Goal: Navigation & Orientation: Find specific page/section

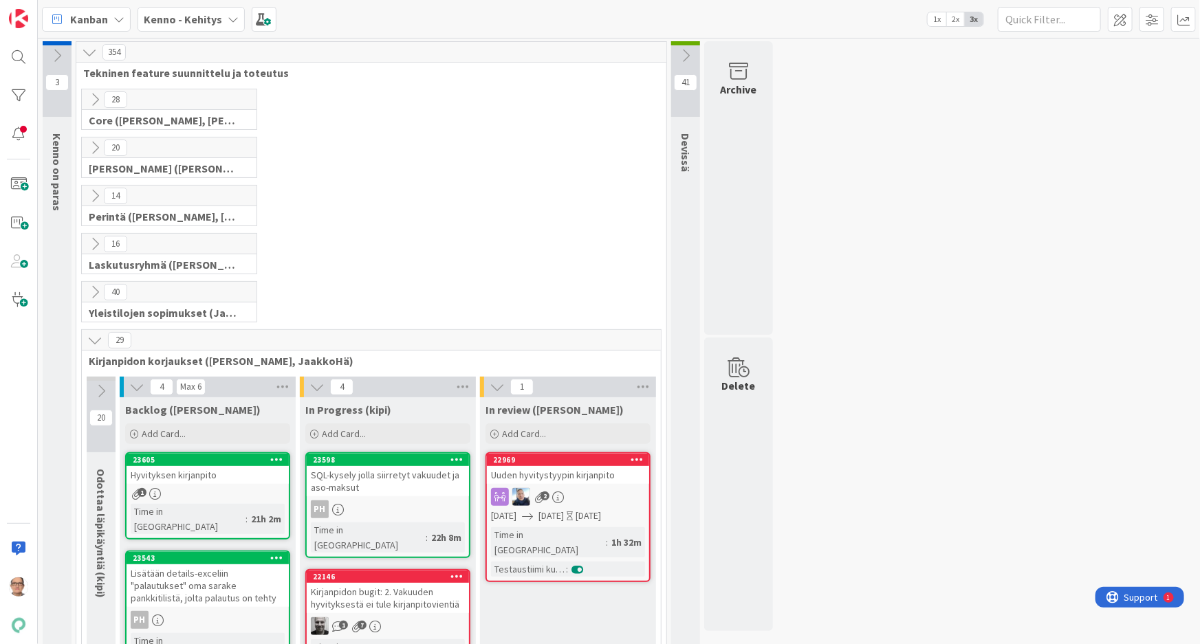
click at [93, 191] on icon at bounding box center [94, 195] width 15 height 15
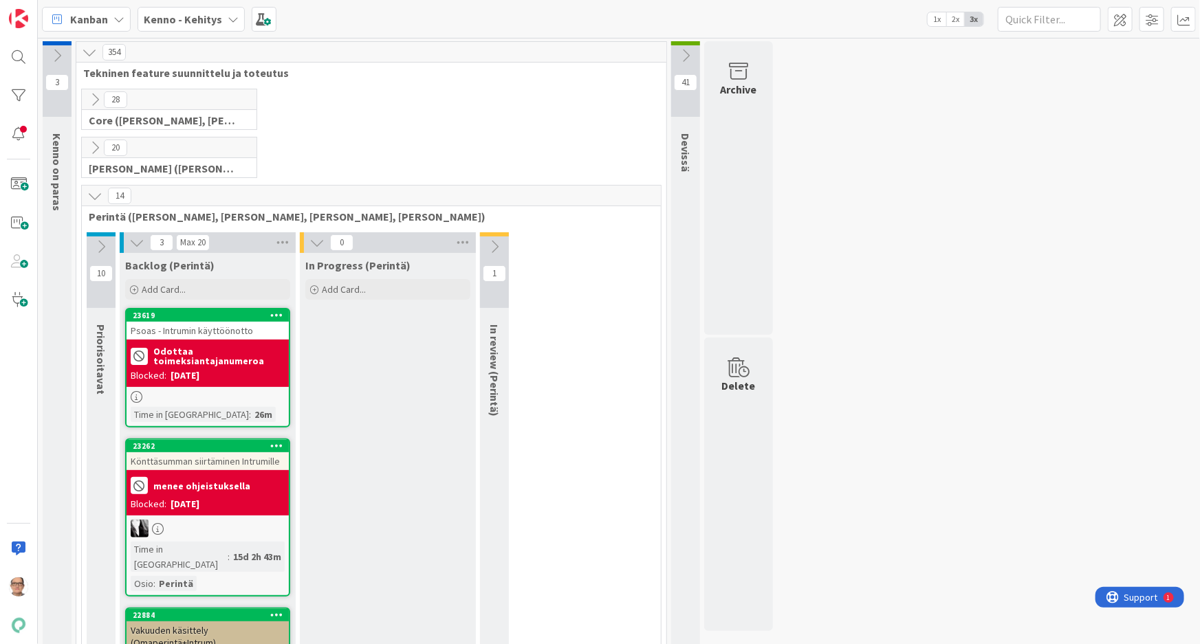
click at [232, 14] on icon at bounding box center [233, 19] width 11 height 11
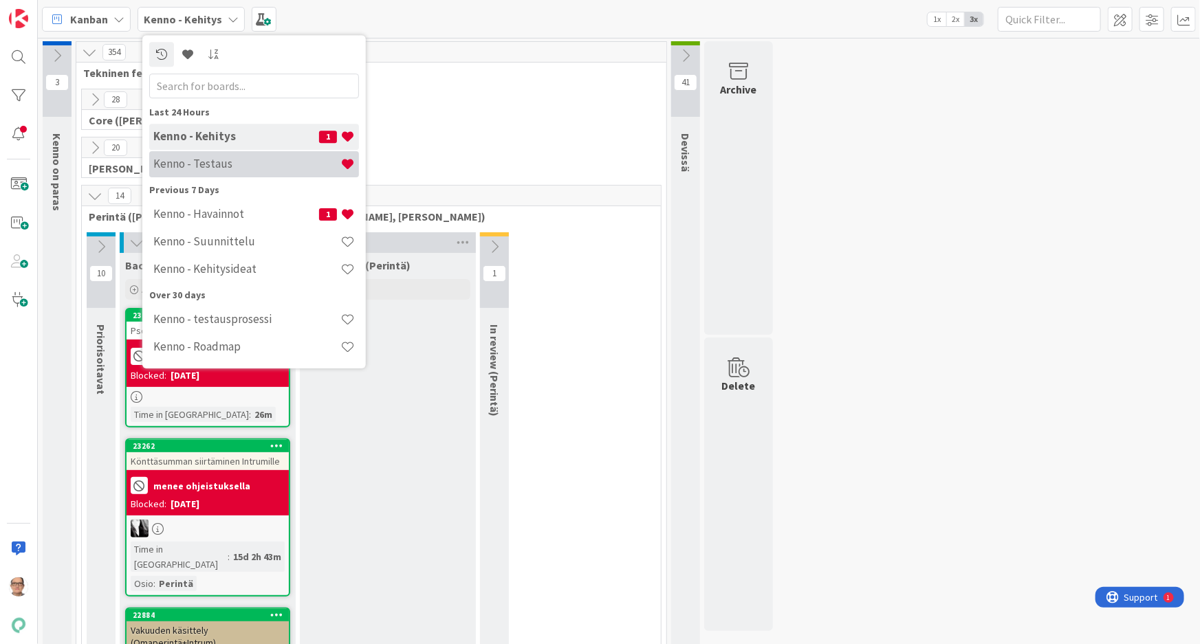
click at [260, 168] on h4 "Kenno - Testaus" at bounding box center [246, 164] width 187 height 14
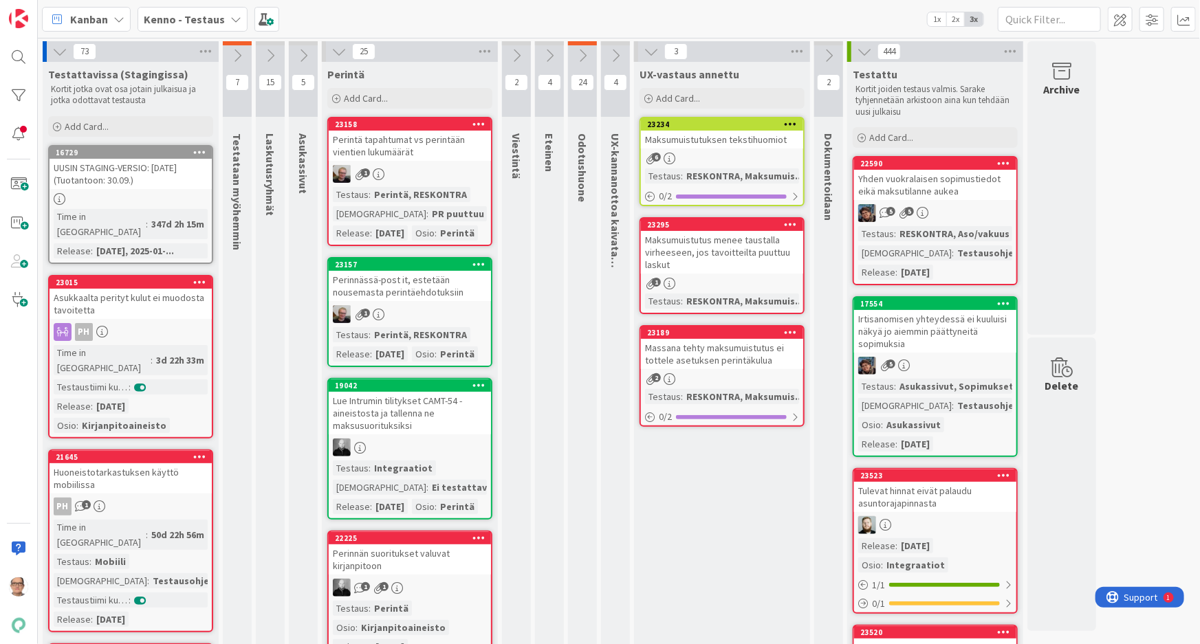
click at [452, 212] on div "PR puuttuu" at bounding box center [457, 213] width 59 height 15
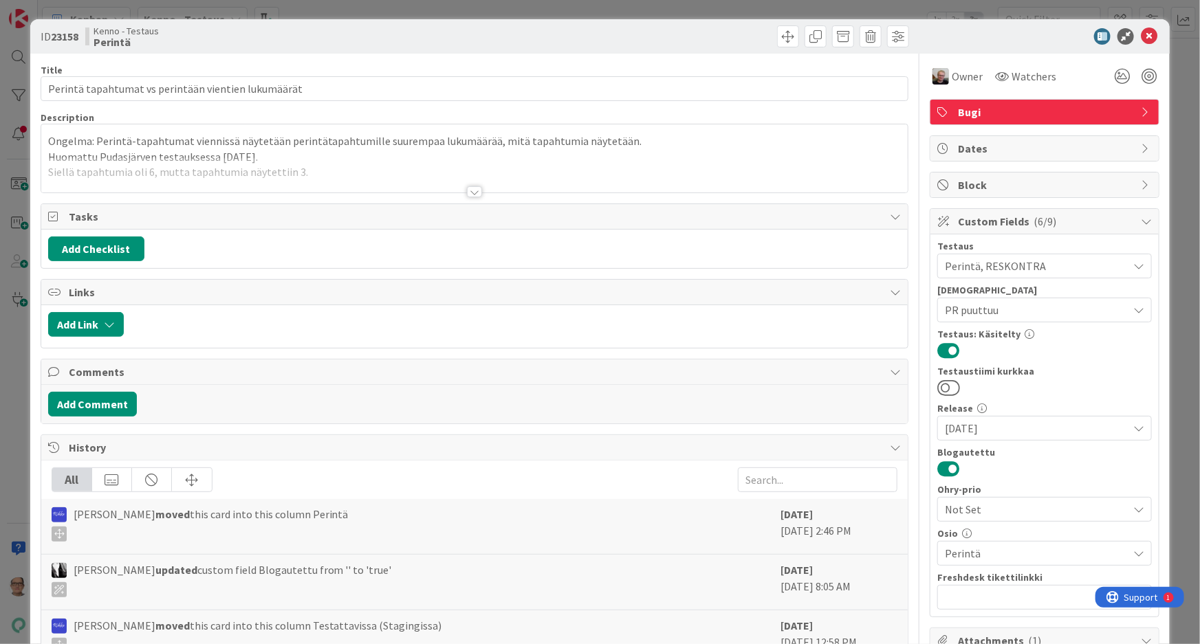
click at [467, 193] on div at bounding box center [474, 191] width 15 height 11
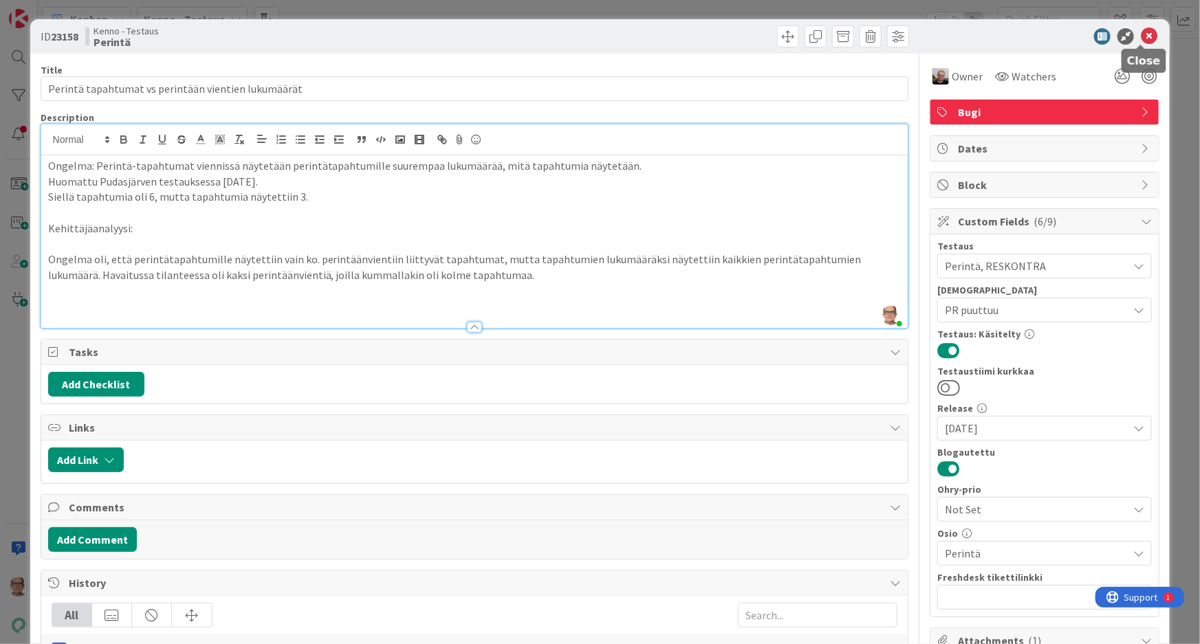
click at [1140, 32] on icon at bounding box center [1148, 36] width 16 height 16
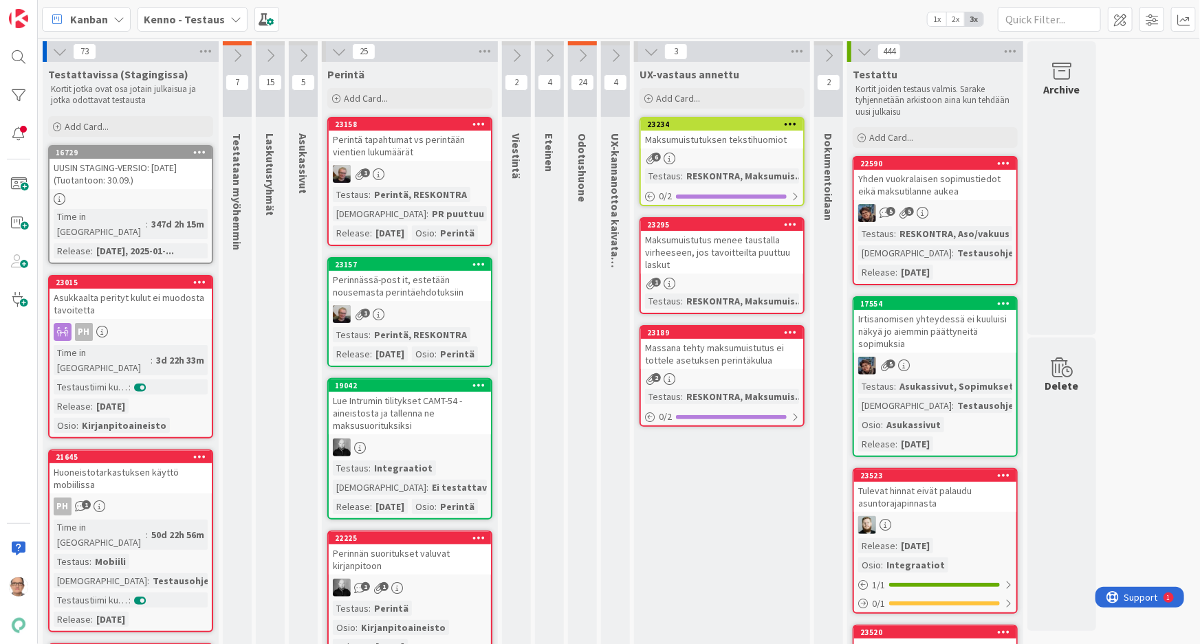
click at [435, 323] on div "1" at bounding box center [410, 314] width 162 height 18
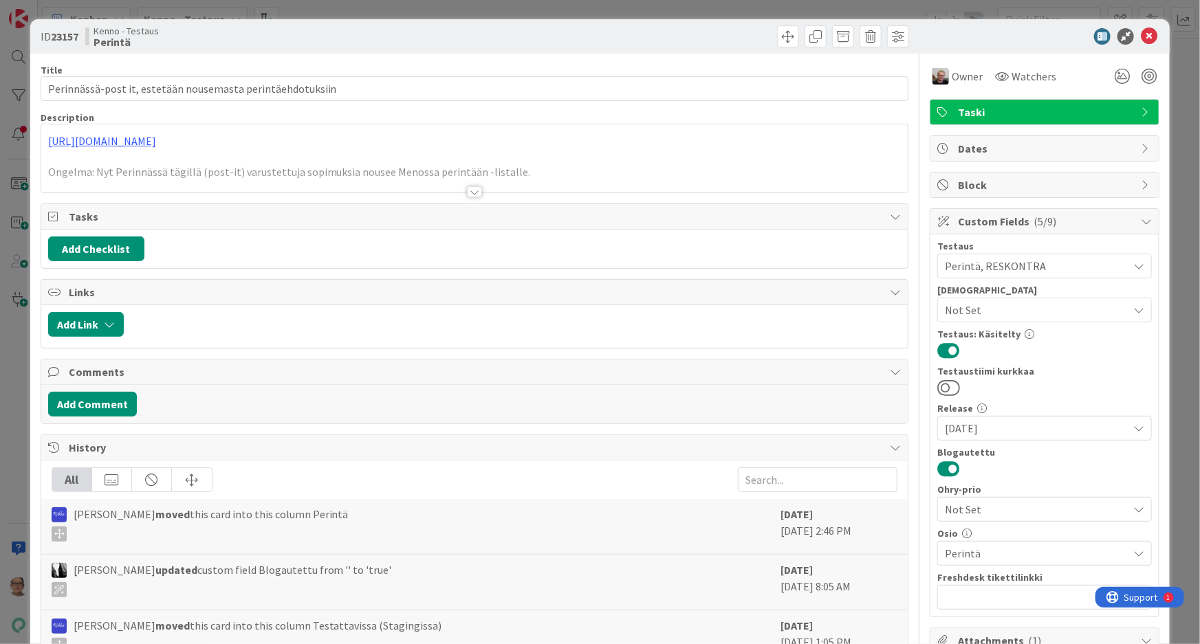
click at [467, 192] on div at bounding box center [474, 191] width 15 height 11
